Goal: Task Accomplishment & Management: Complete application form

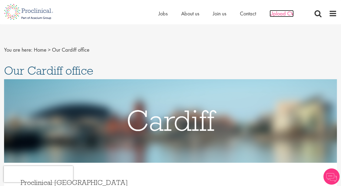
click at [280, 13] on span "Upload CV" at bounding box center [282, 13] width 24 height 7
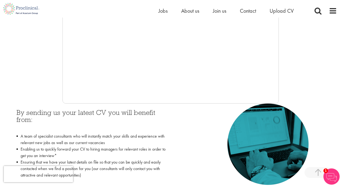
scroll to position [170, 0]
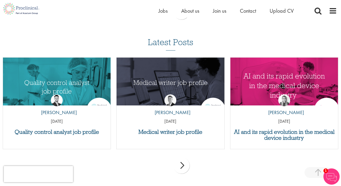
scroll to position [516, 0]
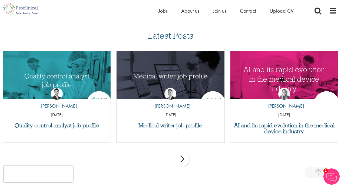
click at [182, 158] on div "next" at bounding box center [181, 159] width 16 height 16
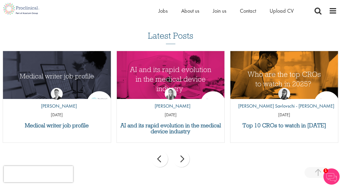
click at [182, 158] on div "next" at bounding box center [181, 159] width 16 height 16
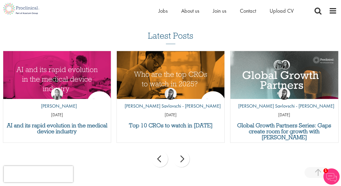
click at [182, 158] on div "next" at bounding box center [181, 159] width 16 height 16
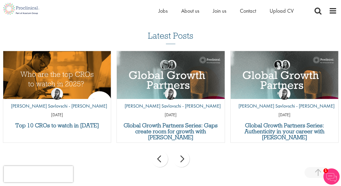
click at [182, 158] on div "next" at bounding box center [181, 159] width 16 height 16
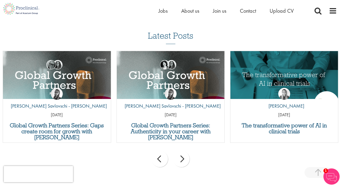
click at [182, 158] on div "next" at bounding box center [181, 159] width 16 height 16
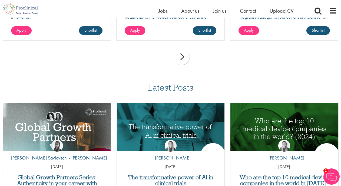
scroll to position [0, 0]
